Goal: Browse casually: Explore the website without a specific task or goal

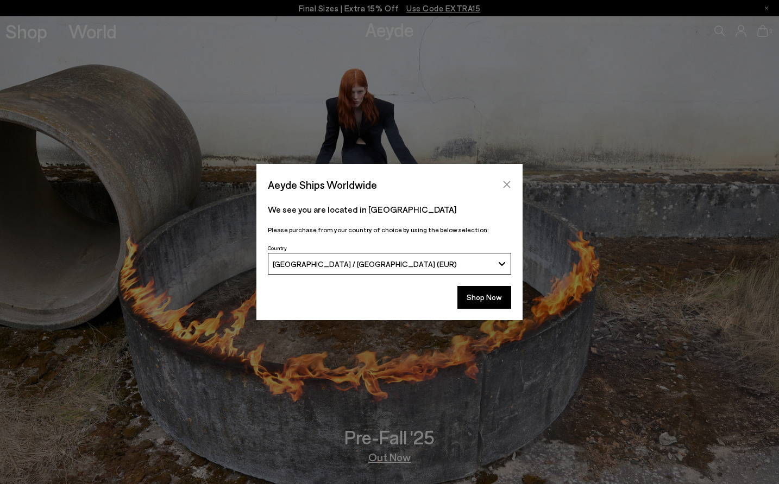
click at [507, 183] on icon "Close" at bounding box center [506, 184] width 9 height 9
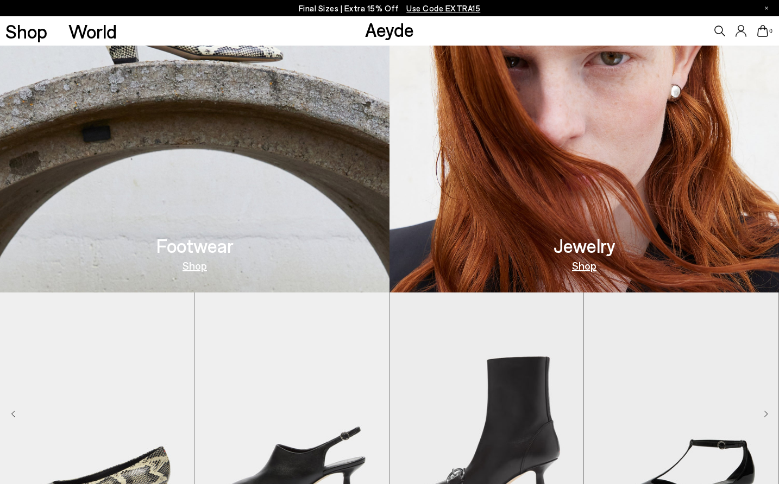
scroll to position [710, 0]
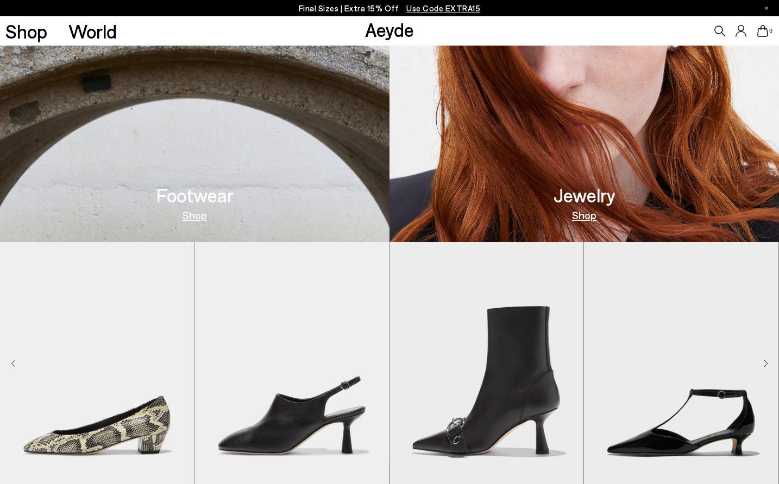
click at [201, 217] on link "Shop" at bounding box center [194, 215] width 24 height 11
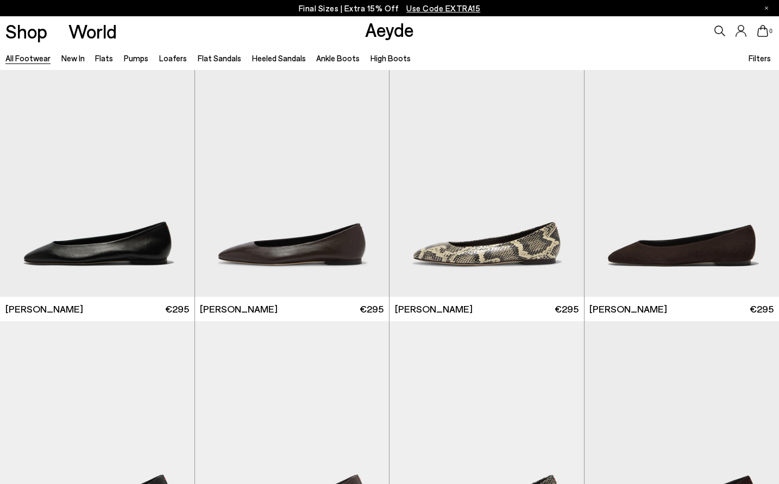
scroll to position [1668, 1]
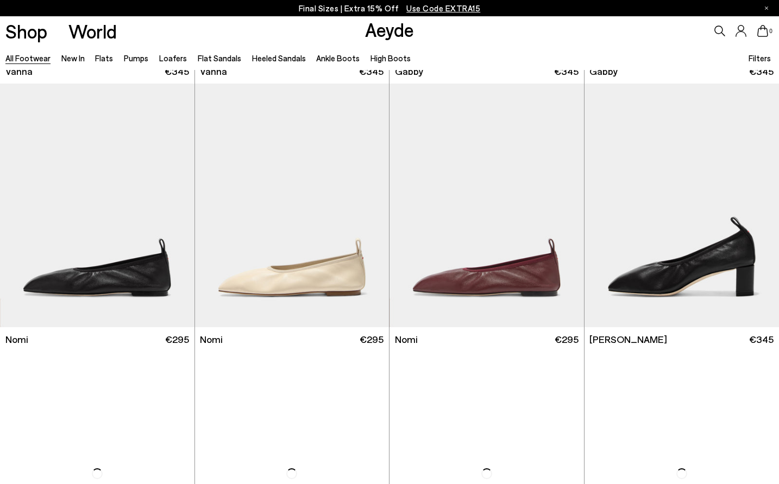
scroll to position [2421, 0]
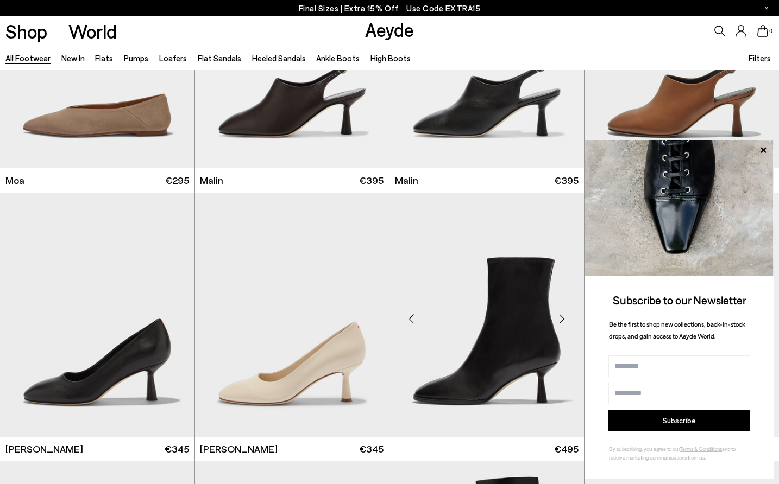
scroll to position [4981, 0]
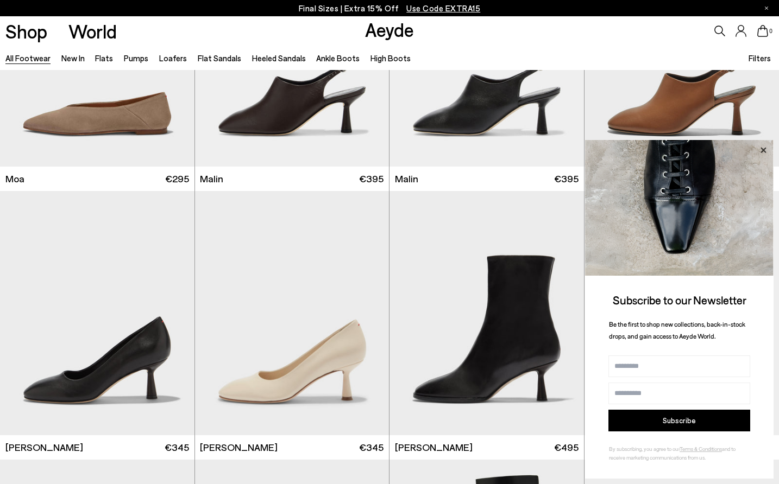
click at [760, 151] on icon at bounding box center [763, 150] width 14 height 14
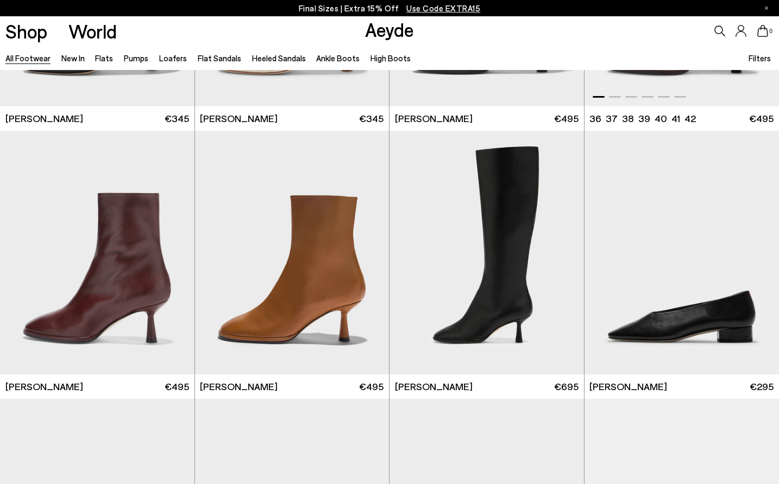
scroll to position [5337, 0]
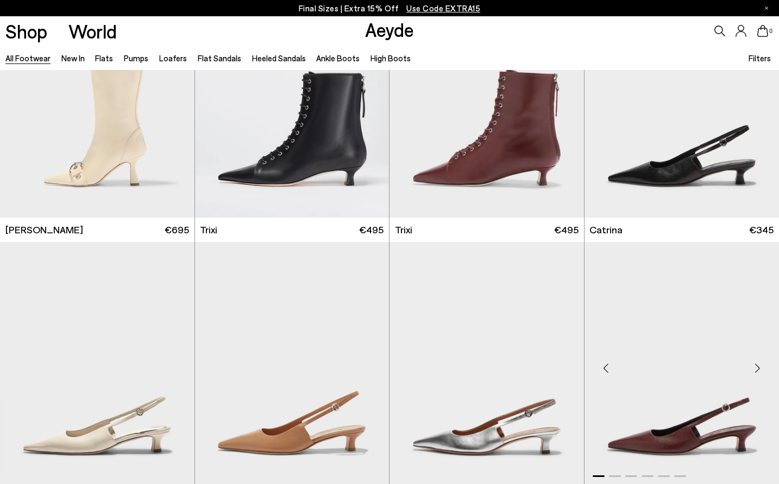
scroll to position [7371, 0]
